Goal: Task Accomplishment & Management: Manage account settings

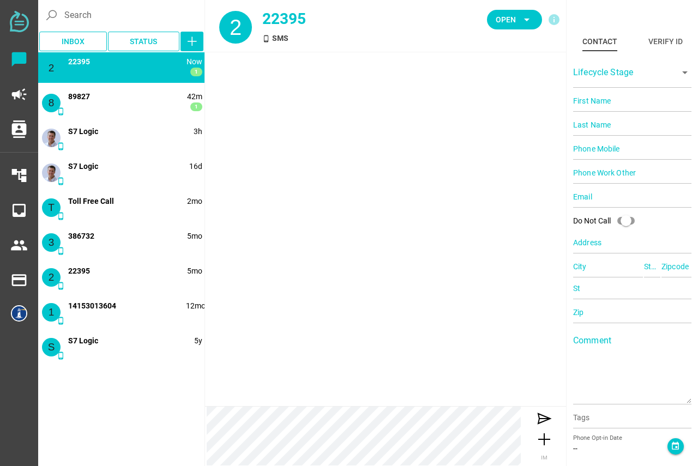
type input "22395"
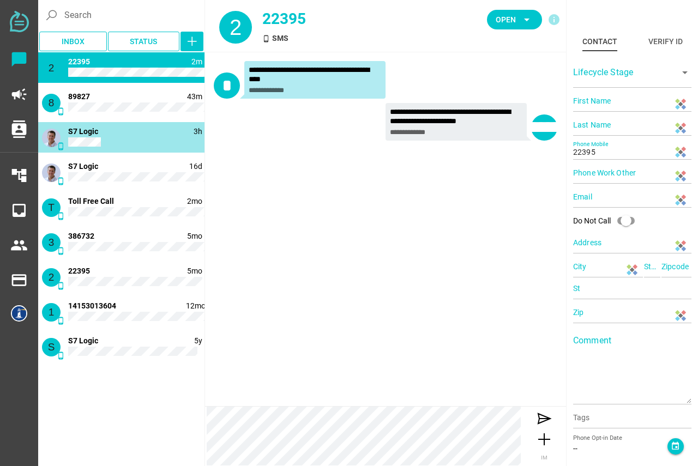
click at [122, 146] on div "phone_android 3h S7 Logic" at bounding box center [121, 137] width 166 height 31
type input "[PERSON_NAME]"
type input "Chatfully"
type input "18132101636"
type input "[GEOGRAPHIC_DATA]"
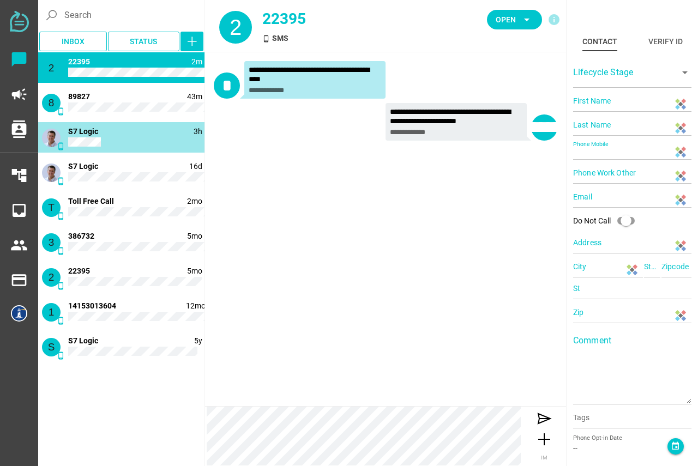
type input "CA"
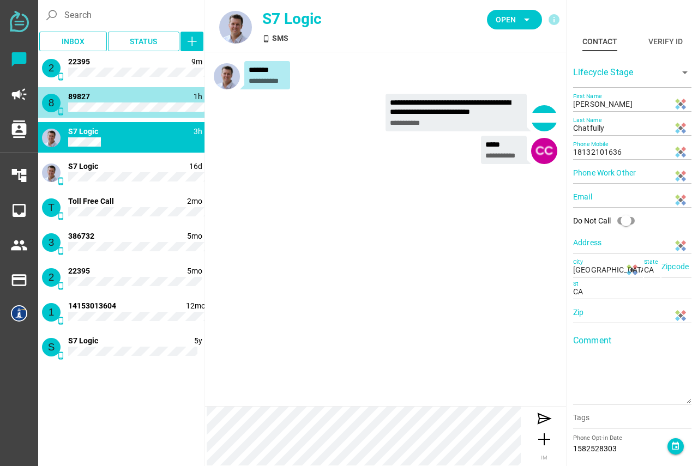
click at [118, 102] on div "8 phone_android 1h 1 89827" at bounding box center [121, 102] width 166 height 31
type input "89827"
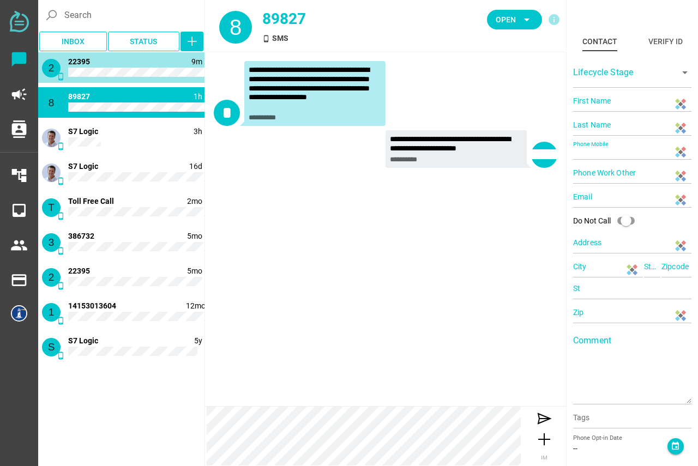
type input "22395"
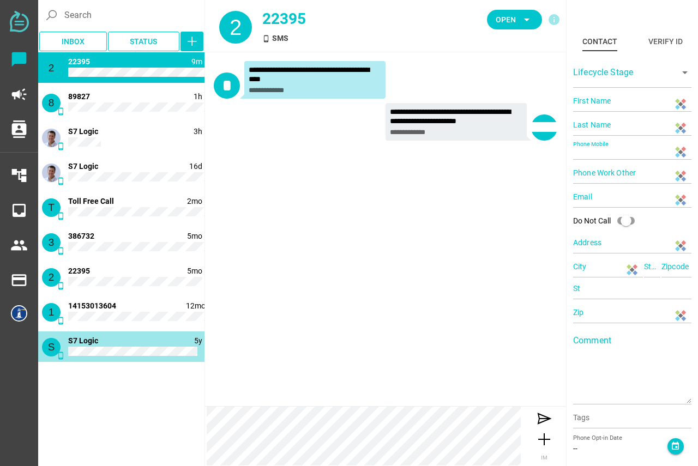
type input "18132101636"
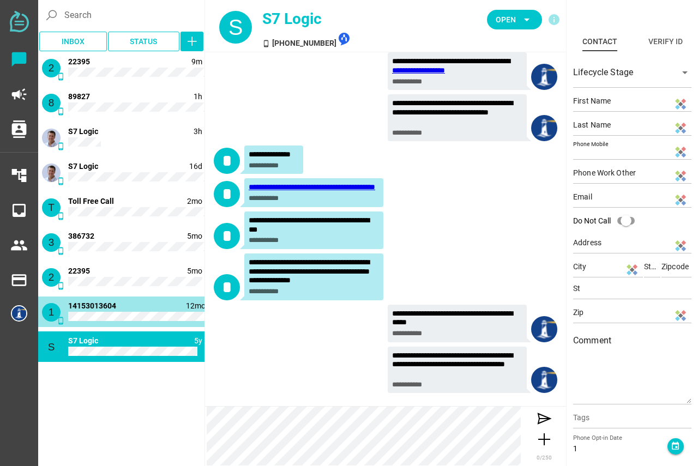
type input "14153013604"
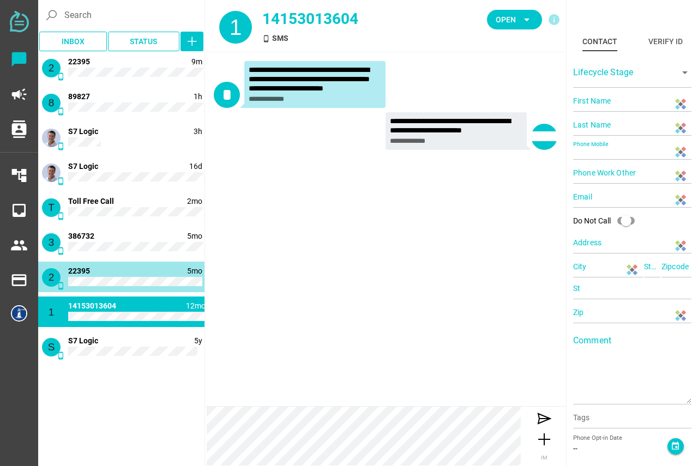
type input "22395"
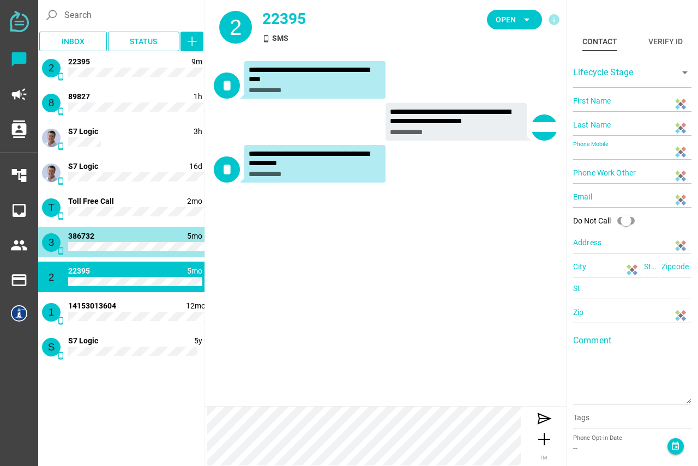
type input "386732"
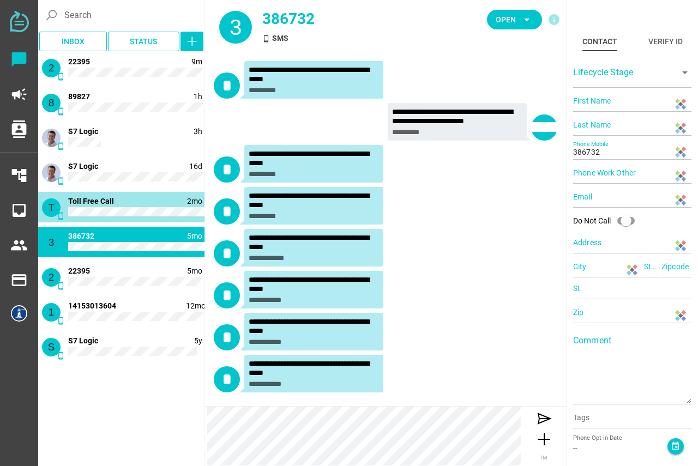
scroll to position [1, 0]
click at [136, 201] on div "T phone_android 2mo Toll Free Call" at bounding box center [121, 207] width 166 height 31
type input "18332686658"
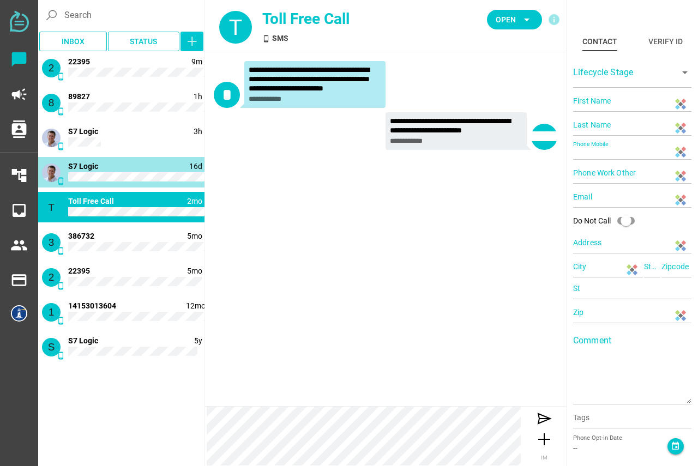
type input "[PERSON_NAME]"
type input "Chatfully"
type input "18132101636"
type input "N/A"
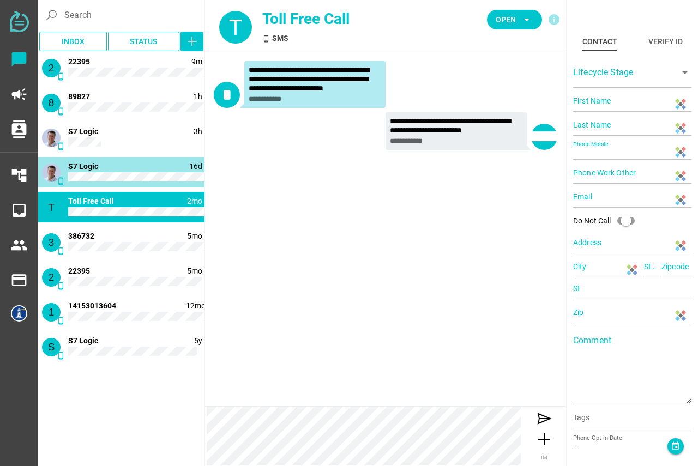
type input "N/A"
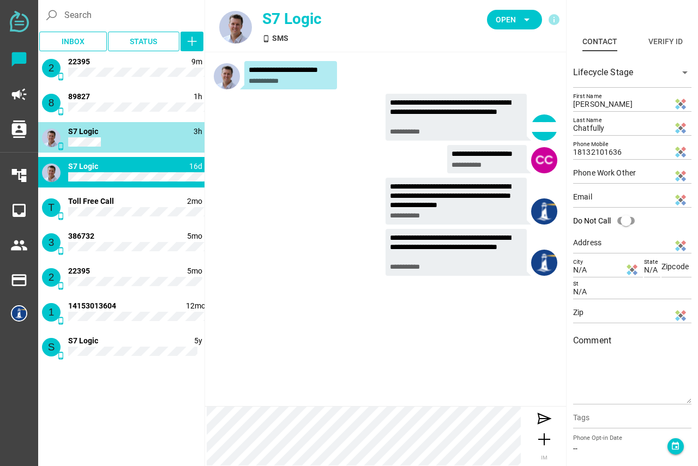
click at [135, 142] on div "phone_android 3h S7 Logic" at bounding box center [121, 137] width 166 height 31
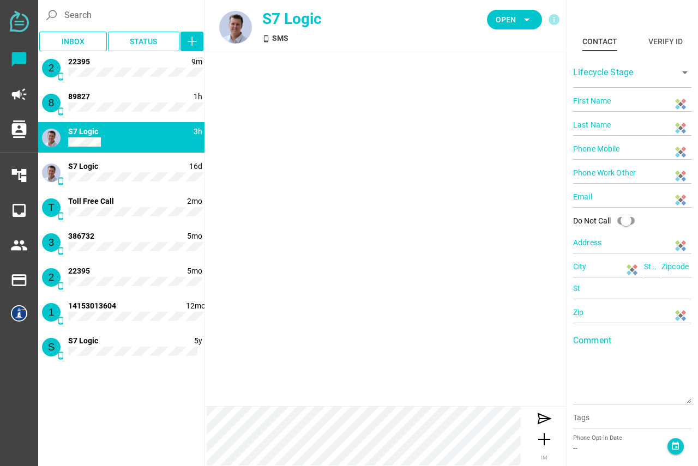
type input "[PERSON_NAME]"
type input "Chatfully"
type input "18132101636"
type input "[GEOGRAPHIC_DATA]"
type input "CA"
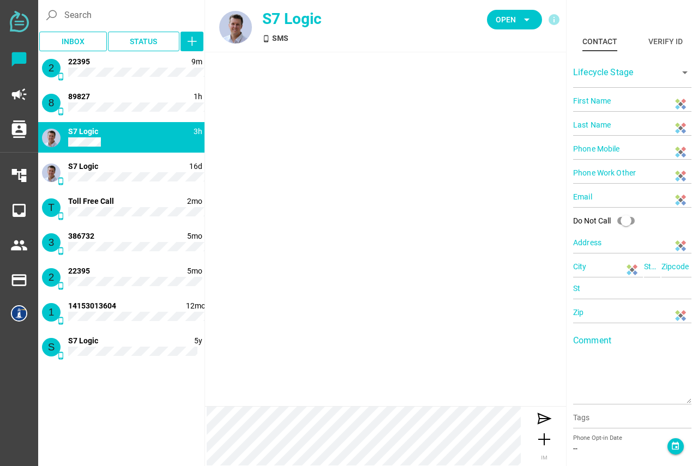
type input "CA"
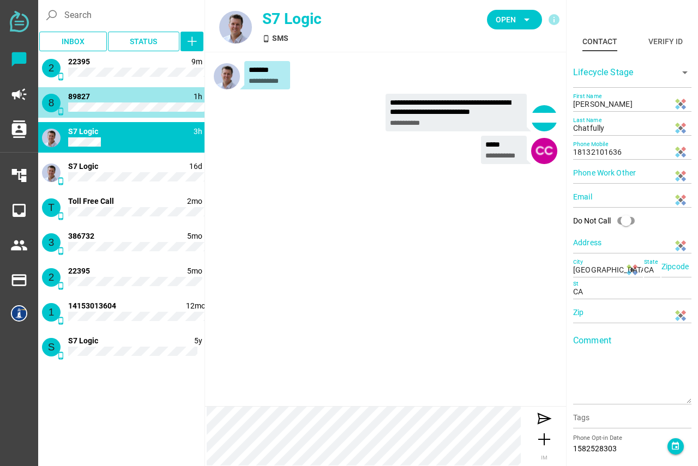
type input "89827"
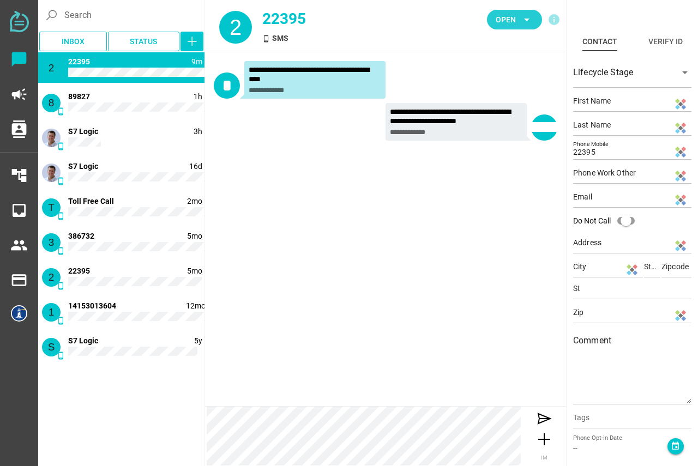
click at [530, 15] on icon "arrow_drop_down" at bounding box center [526, 19] width 13 height 13
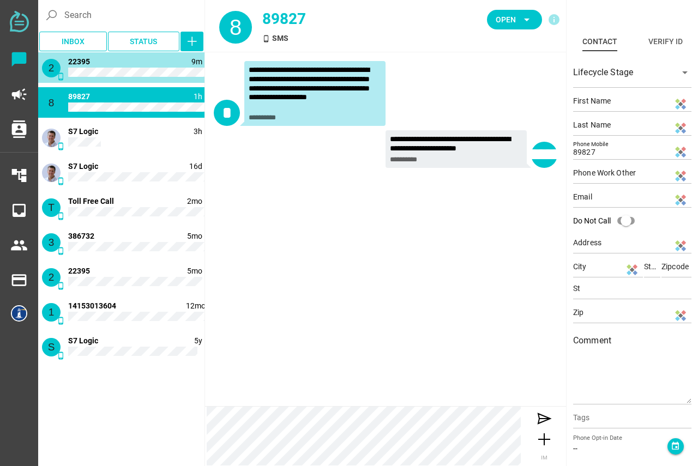
type input "22395"
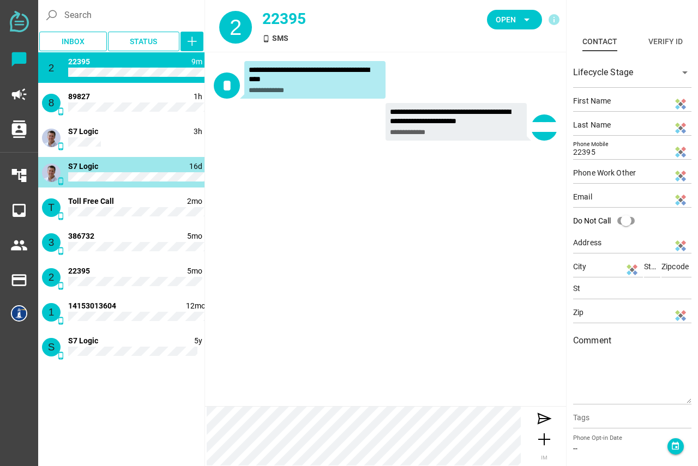
type input "[PERSON_NAME]"
type input "Chatfully"
type input "18132101636"
type input "N/A"
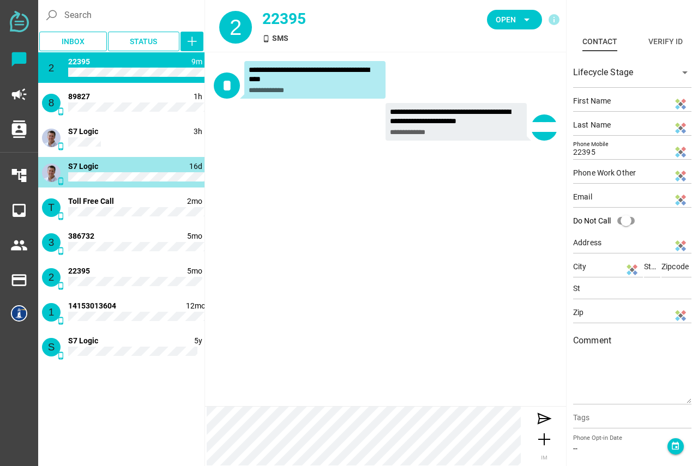
type input "N/A"
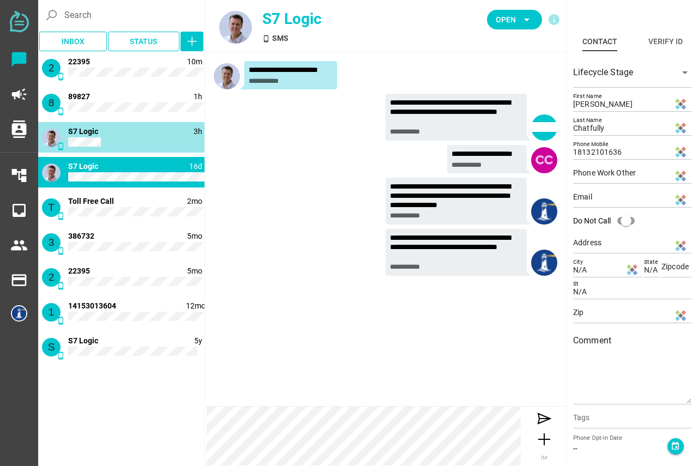
click at [128, 137] on div "phone_android 3h S7 Logic" at bounding box center [121, 137] width 166 height 31
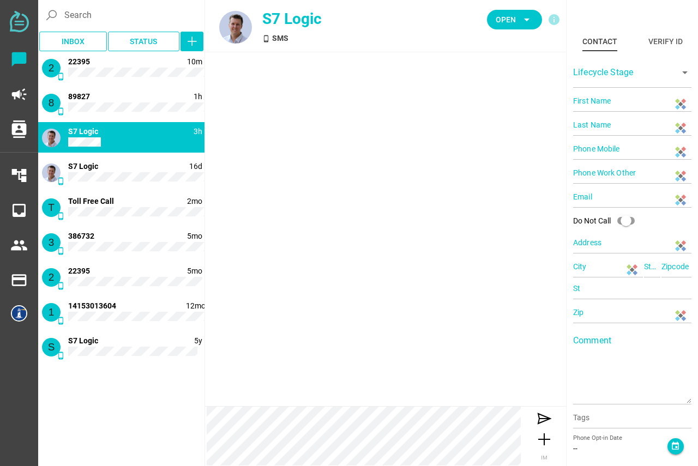
type input "[PERSON_NAME]"
type input "Chatfully"
type input "18132101636"
type input "[GEOGRAPHIC_DATA]"
type input "CA"
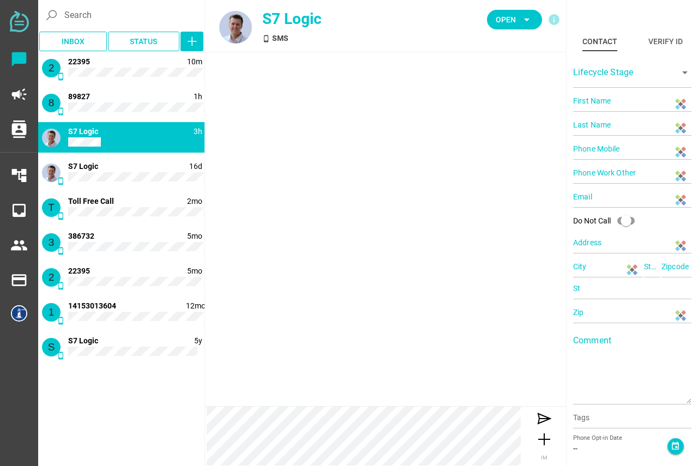
type input "CA"
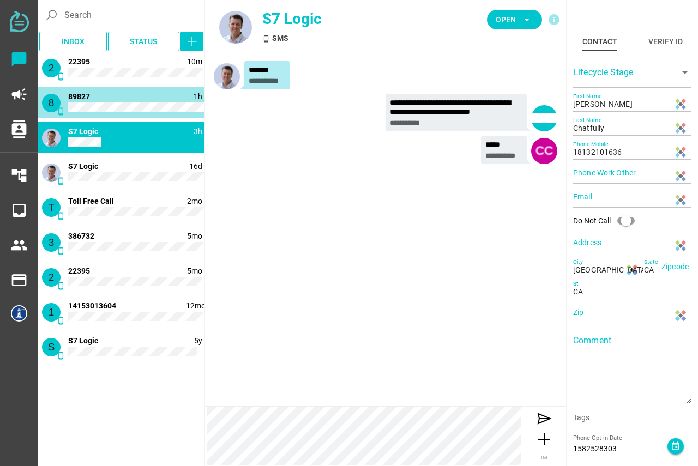
click at [114, 98] on div "8 phone_android 1h 89827" at bounding box center [121, 102] width 166 height 31
type input "89827"
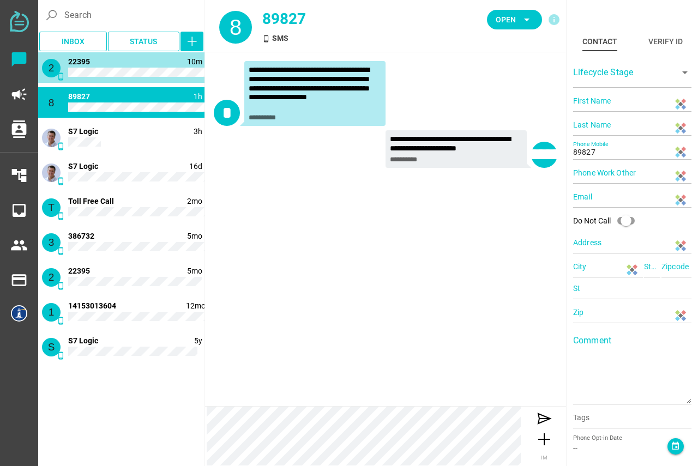
click at [115, 68] on div "2 phone_android 10m 22395" at bounding box center [121, 67] width 166 height 31
type input "22395"
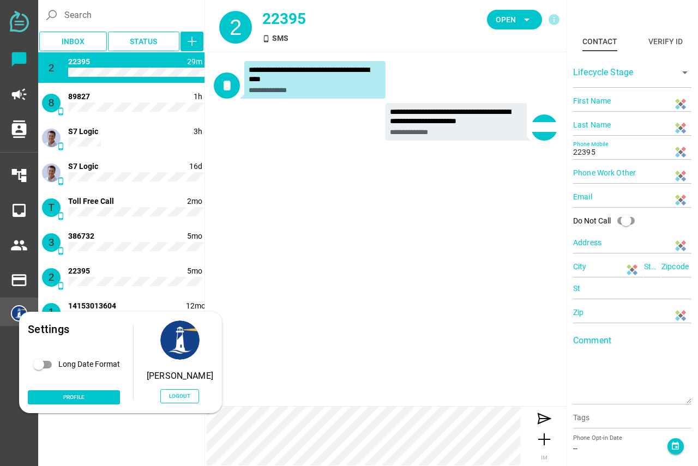
click at [20, 316] on img at bounding box center [19, 313] width 16 height 16
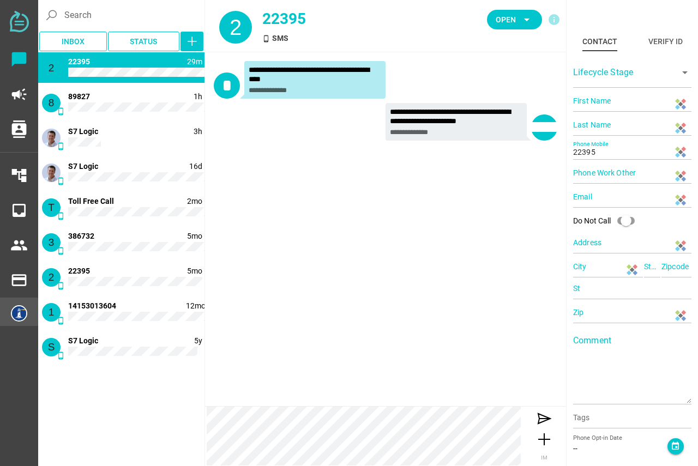
click at [20, 316] on img at bounding box center [19, 313] width 16 height 16
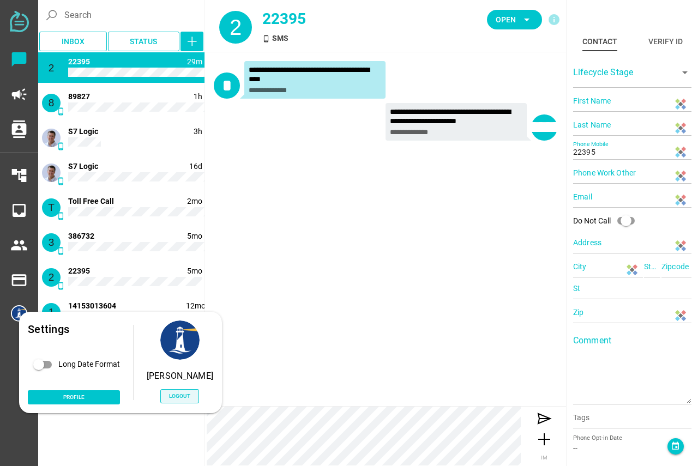
click at [169, 395] on span "Logout" at bounding box center [179, 396] width 21 height 9
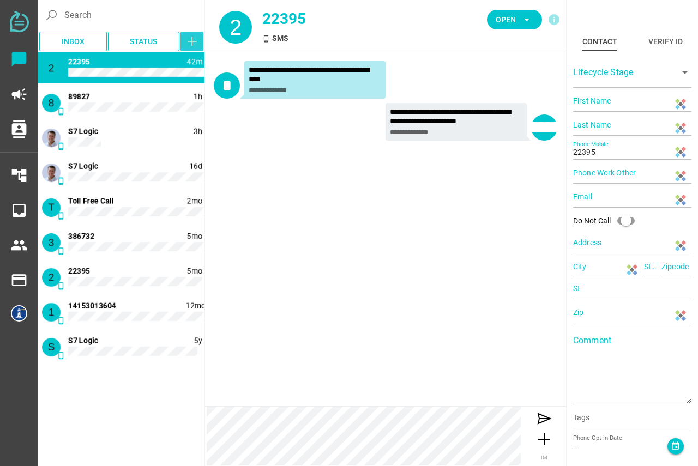
click at [190, 38] on icon "button" at bounding box center [191, 41] width 13 height 13
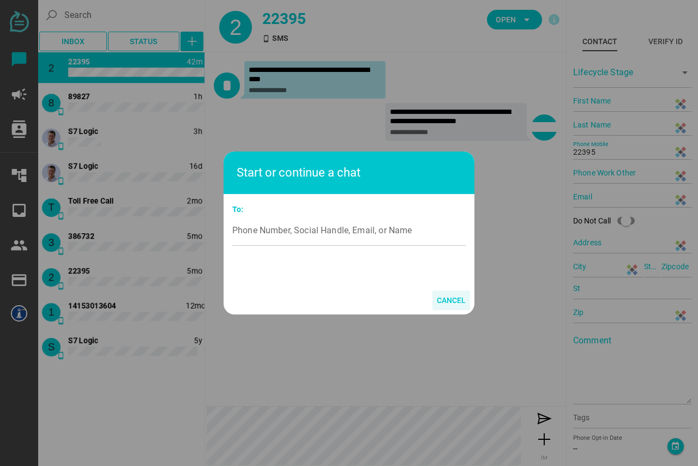
click at [455, 304] on span "Cancel" at bounding box center [451, 300] width 29 height 13
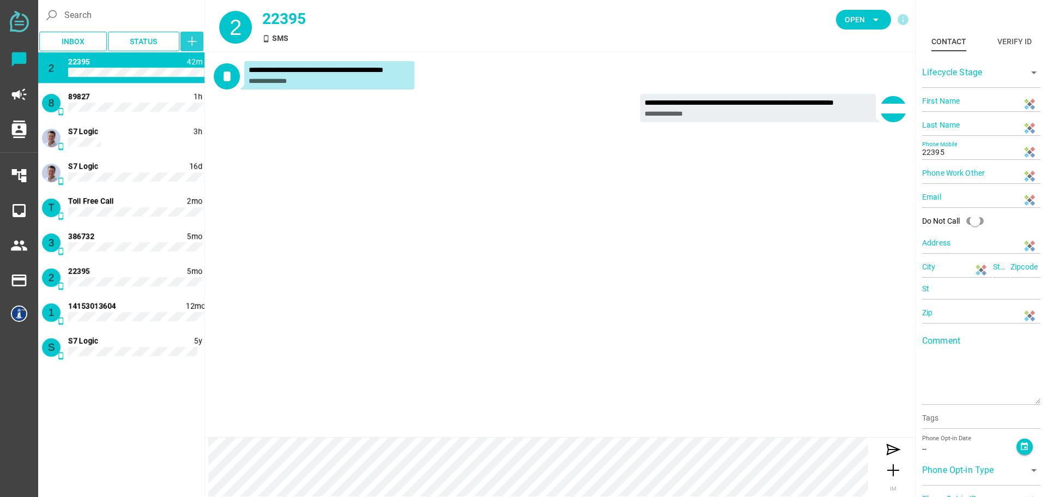
click at [192, 39] on icon "button" at bounding box center [191, 41] width 13 height 13
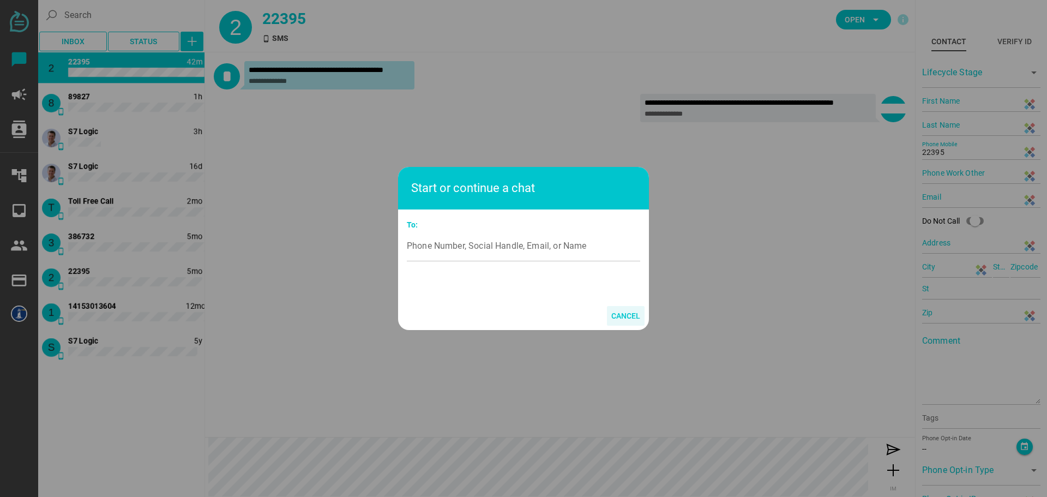
click at [625, 316] on span "Cancel" at bounding box center [625, 315] width 29 height 13
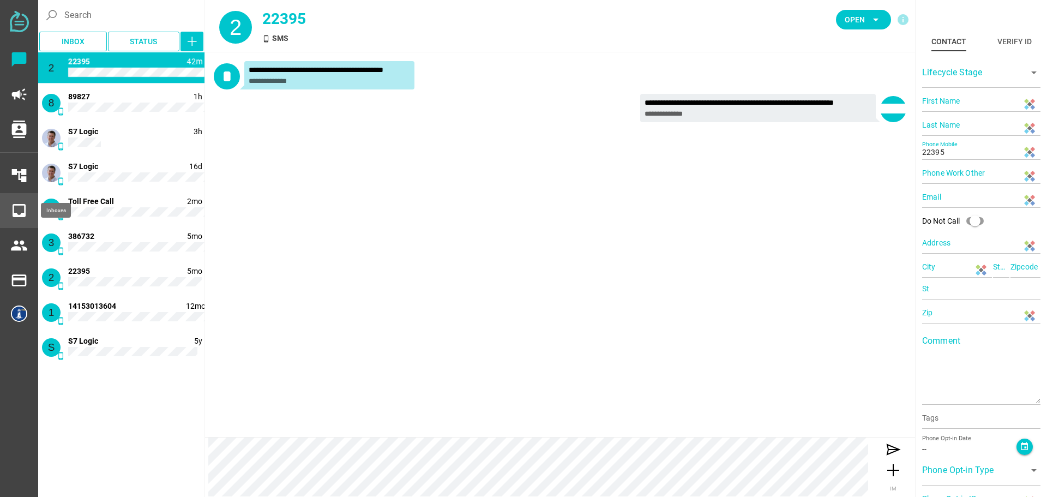
click at [15, 211] on icon "inbox" at bounding box center [18, 210] width 17 height 17
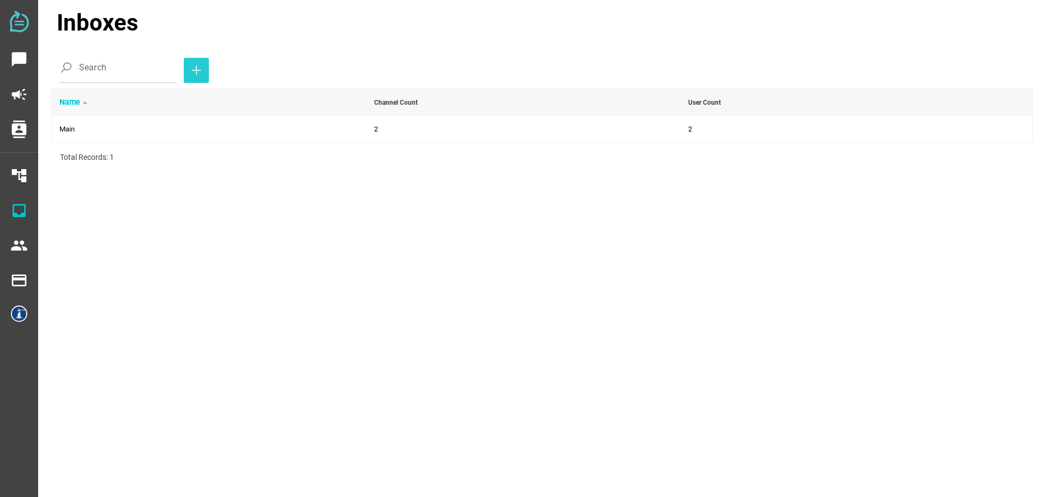
click at [190, 70] on icon "button" at bounding box center [196, 70] width 13 height 13
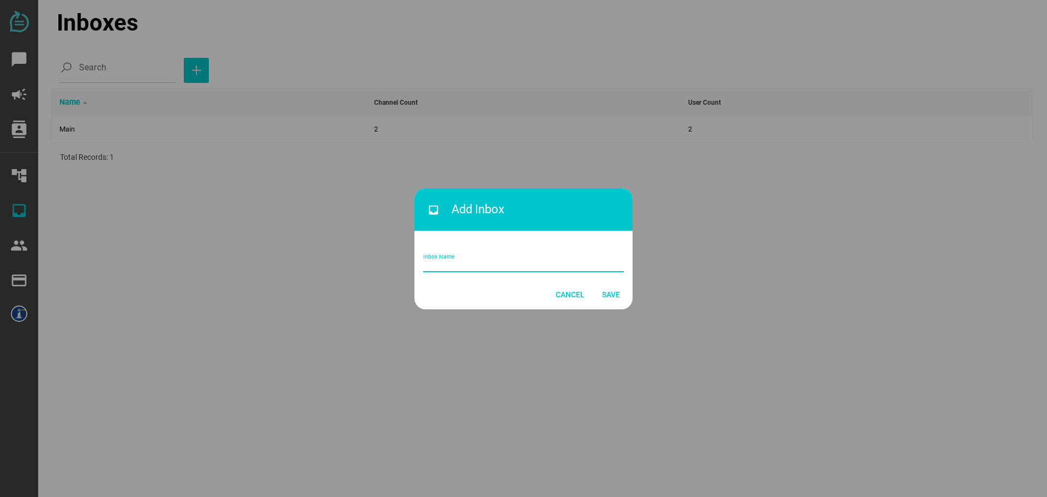
click at [495, 265] on input "Inbox Name" at bounding box center [523, 261] width 201 height 22
type input "510-894-0402"
click at [611, 294] on span "Save" at bounding box center [611, 294] width 18 height 13
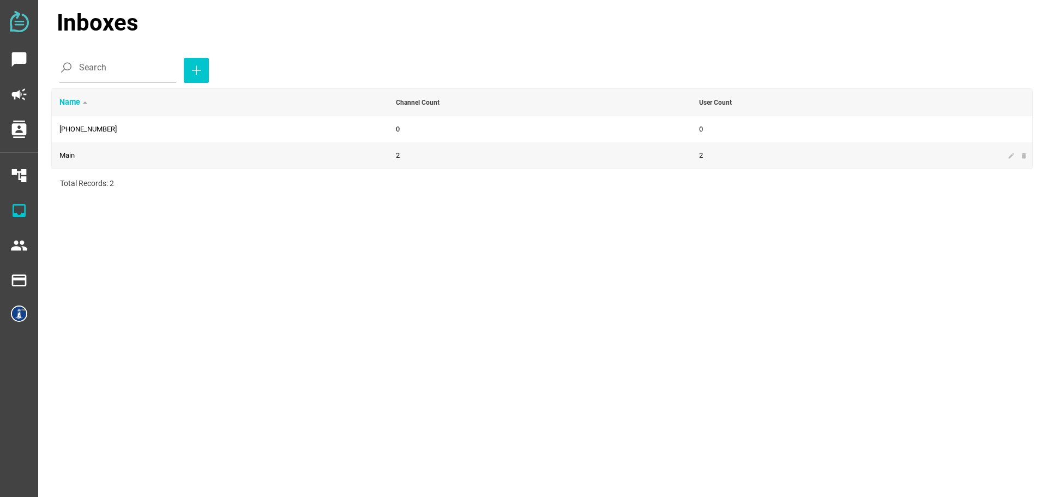
click at [86, 156] on td "Main" at bounding box center [220, 155] width 337 height 26
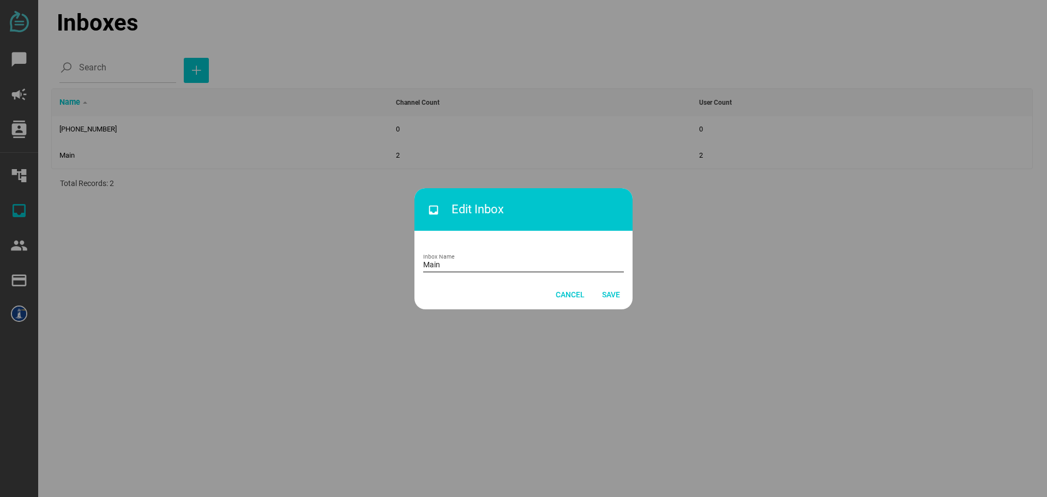
click at [466, 265] on input "Main" at bounding box center [523, 261] width 201 height 22
type input "415-842-0091"
click at [607, 294] on span "Save" at bounding box center [611, 294] width 18 height 13
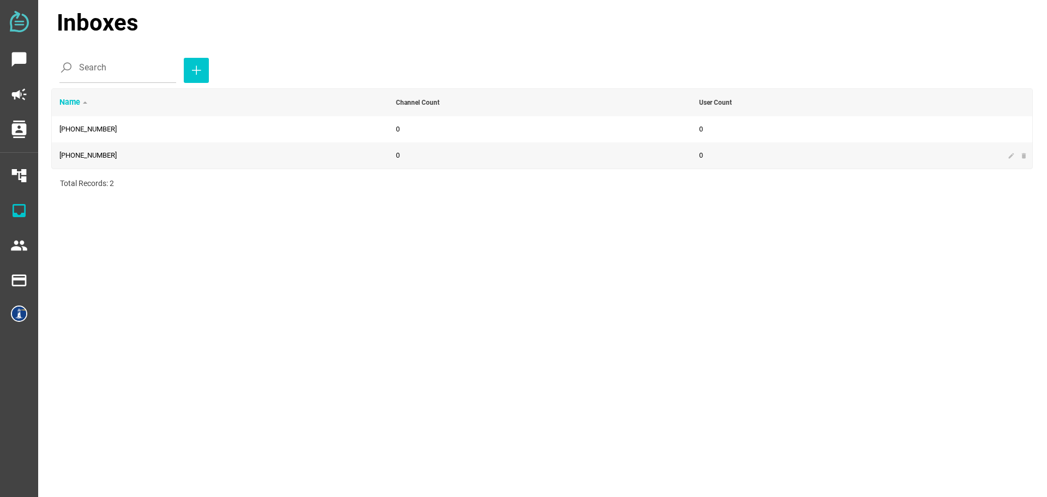
click at [418, 156] on td "0" at bounding box center [540, 155] width 304 height 26
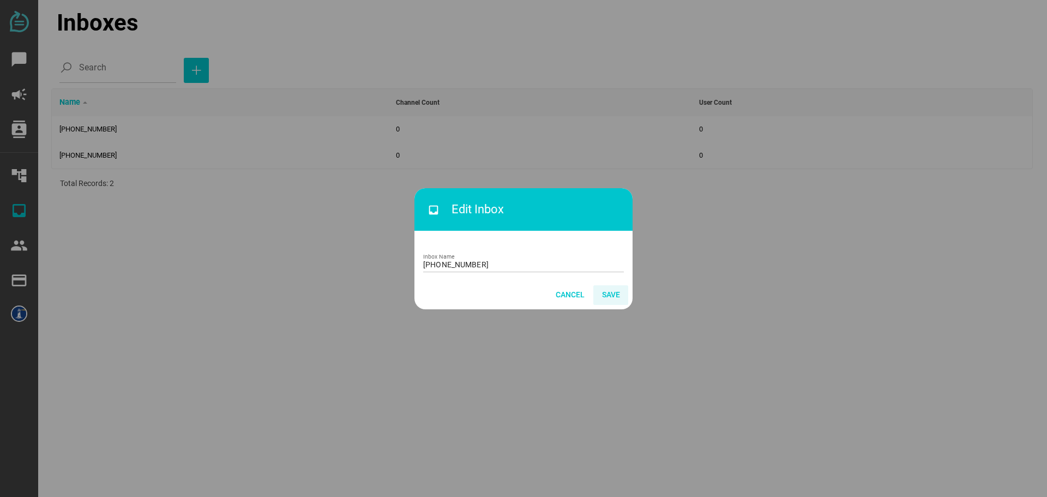
click at [619, 292] on span "Save" at bounding box center [611, 294] width 18 height 13
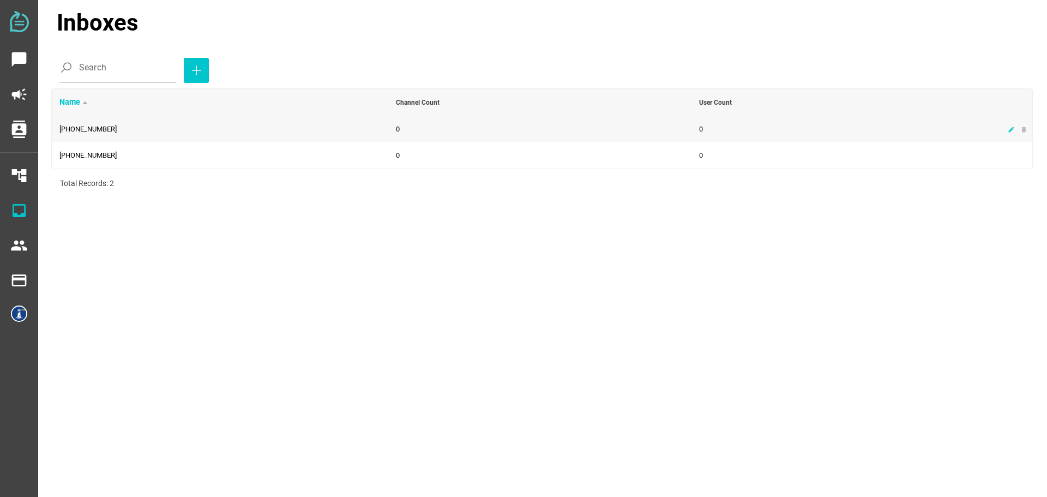
click at [698, 131] on icon "edit" at bounding box center [1011, 129] width 7 height 7
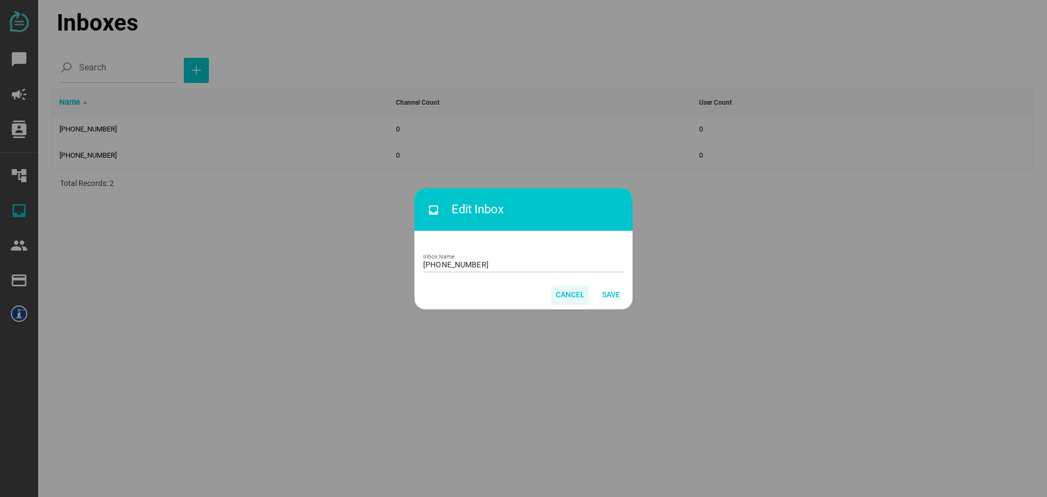
click at [566, 292] on span "Cancel" at bounding box center [570, 294] width 29 height 13
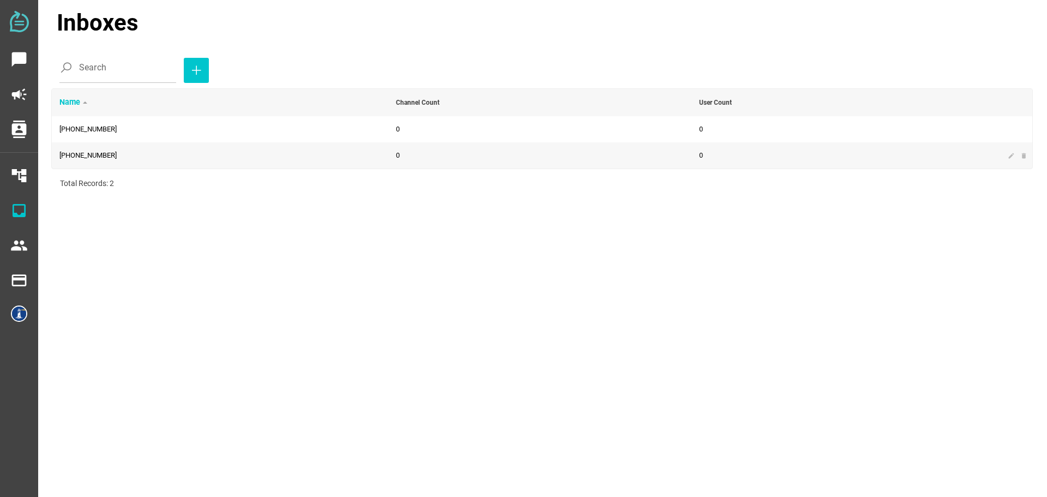
click at [86, 149] on td "510-894-0402" at bounding box center [220, 155] width 337 height 26
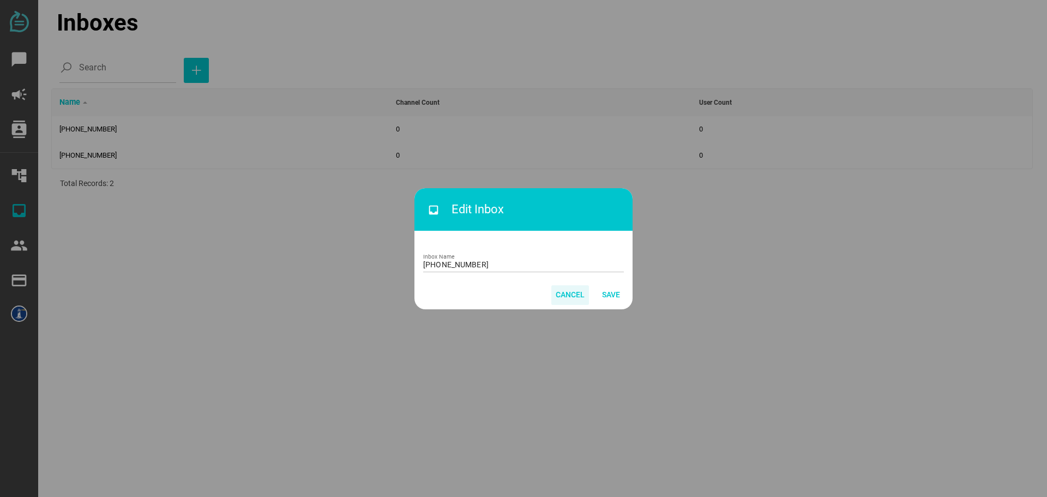
click at [570, 292] on span "Cancel" at bounding box center [570, 294] width 29 height 13
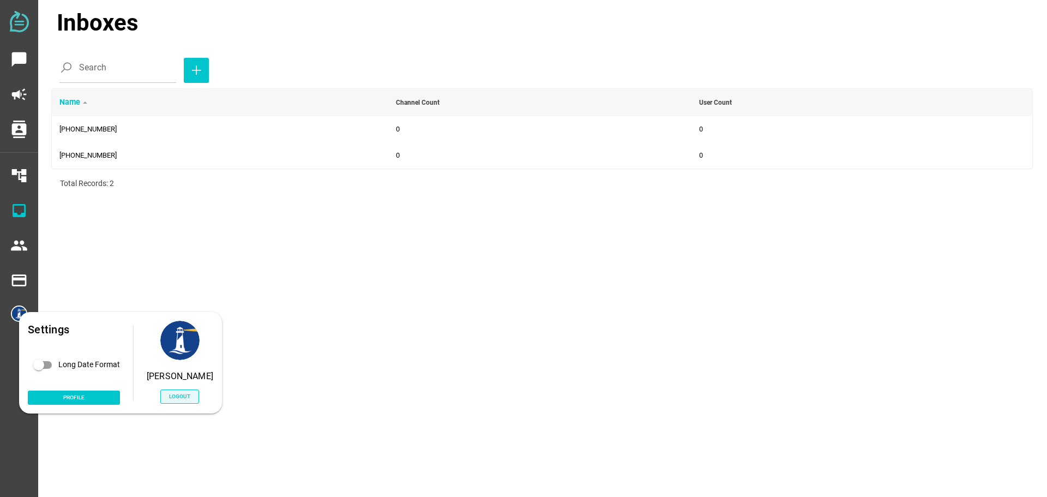
click at [172, 395] on span "Logout" at bounding box center [179, 396] width 21 height 9
